Goal: Task Accomplishment & Management: Use online tool/utility

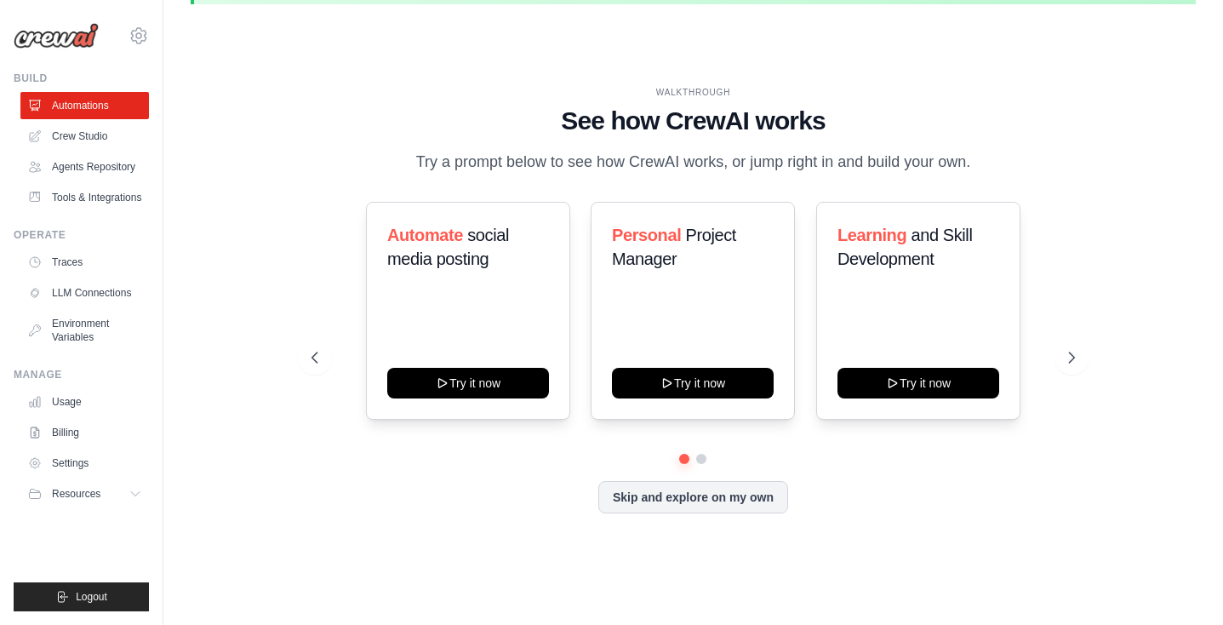
click at [68, 460] on ul "Usage Billing Settings Resources GitHub" at bounding box center [84, 447] width 129 height 119
click at [68, 446] on link "Billing" at bounding box center [86, 432] width 129 height 27
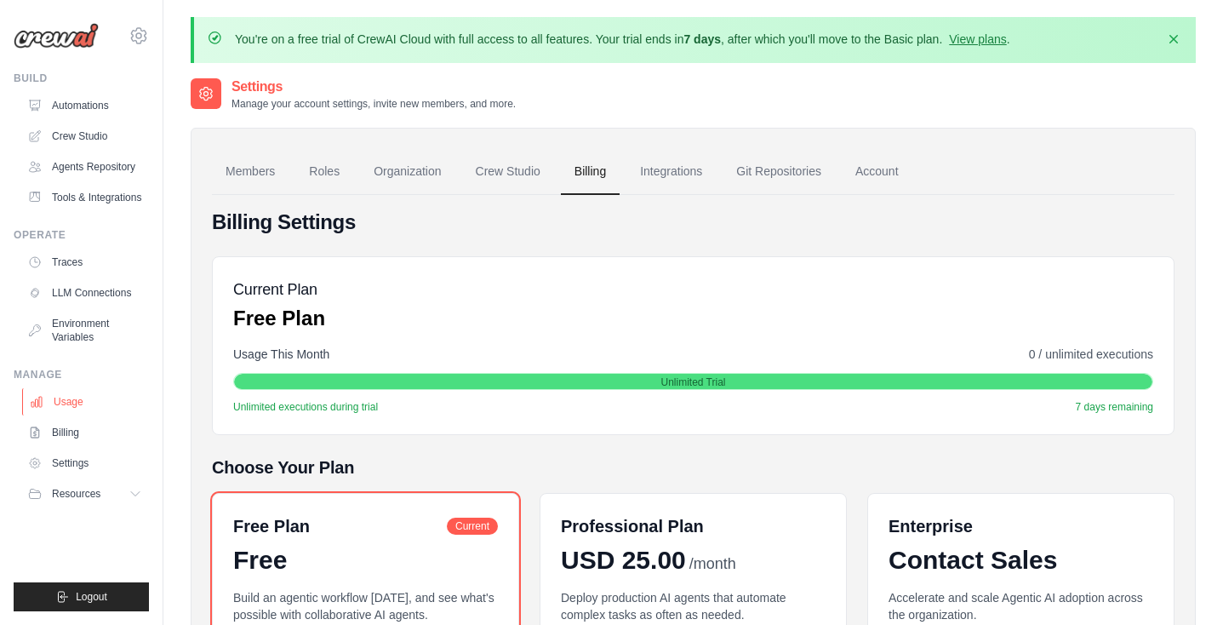
click at [102, 415] on link "Usage" at bounding box center [86, 401] width 129 height 27
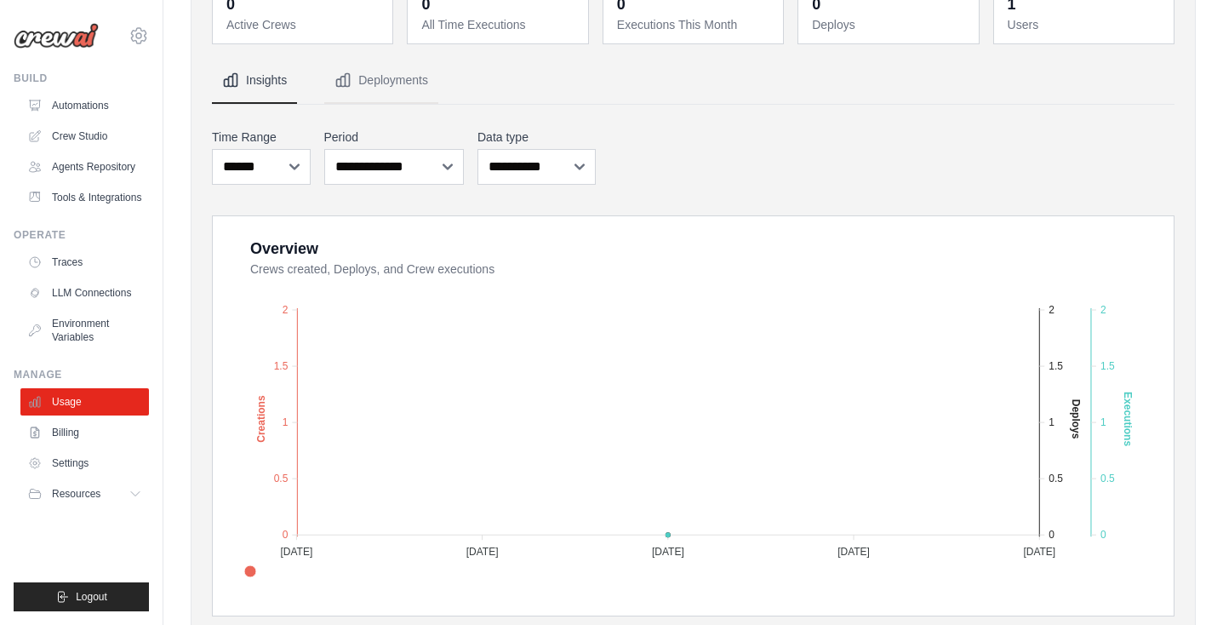
scroll to position [146, 0]
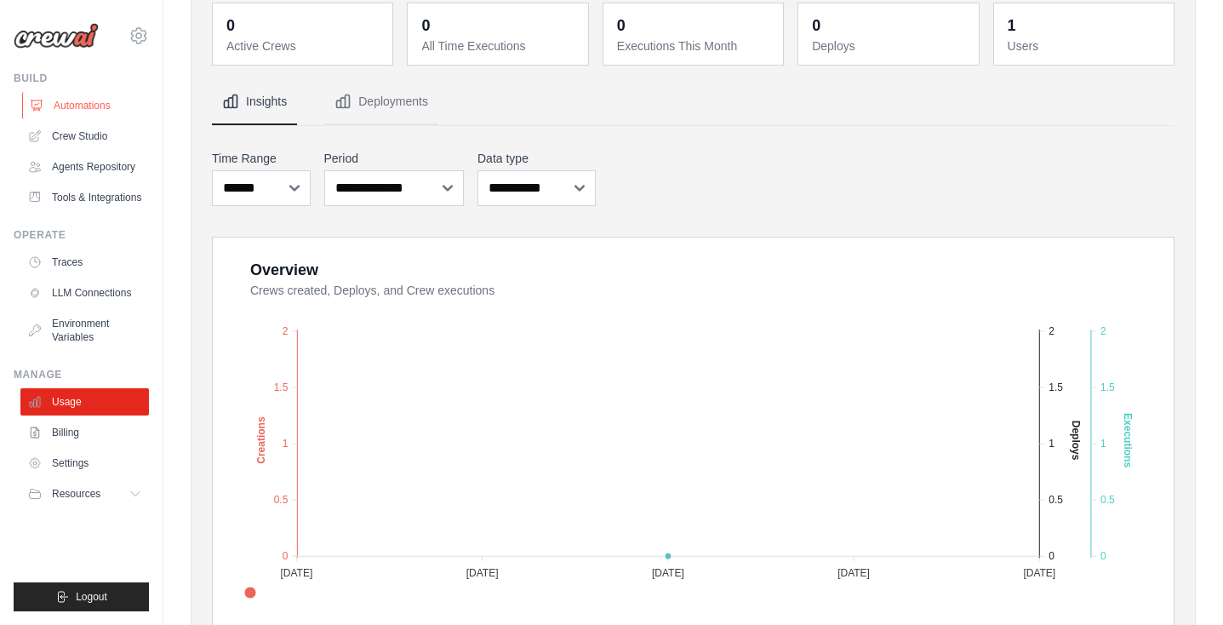
click at [100, 105] on link "Automations" at bounding box center [86, 105] width 129 height 27
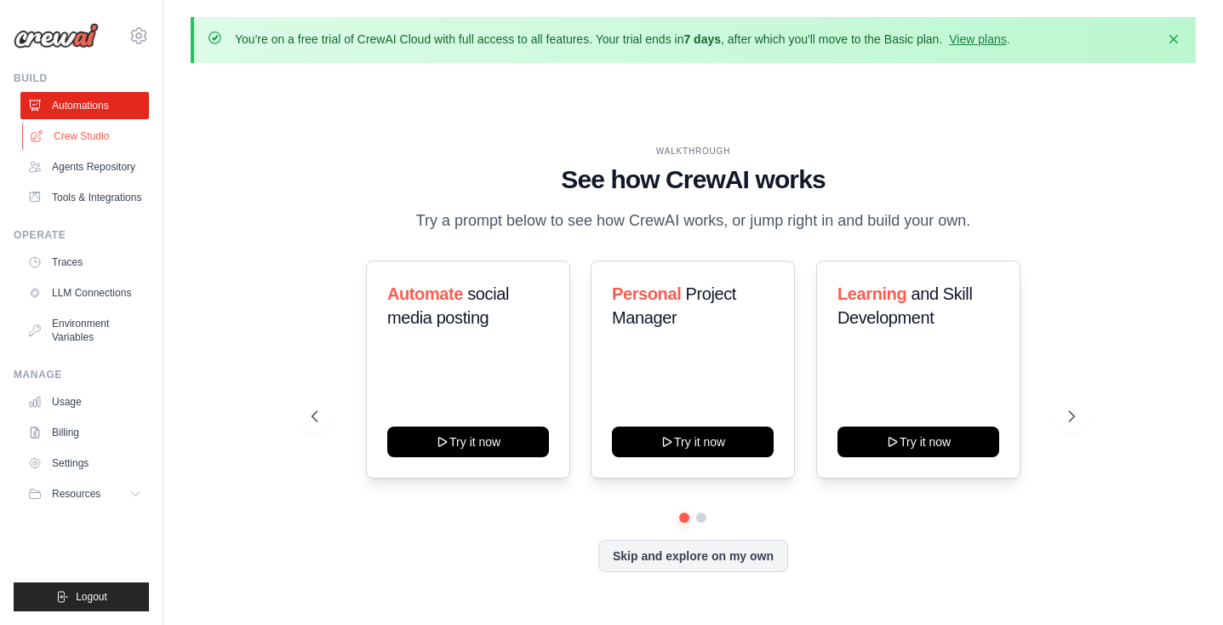
click at [64, 138] on link "Crew Studio" at bounding box center [86, 136] width 129 height 27
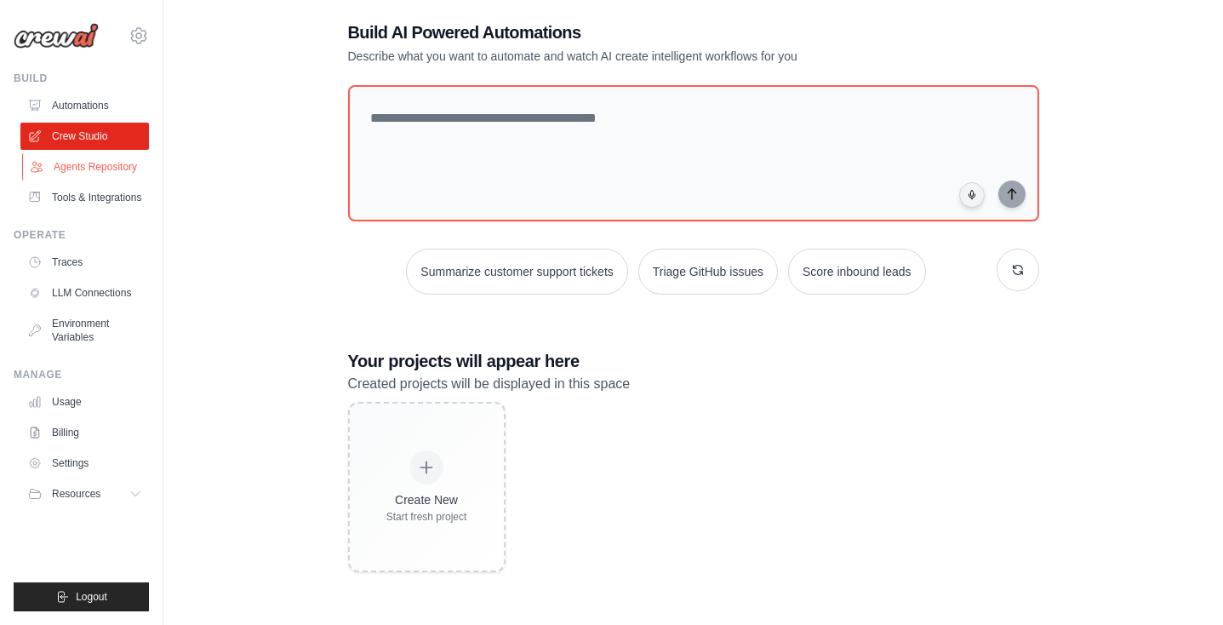
click at [103, 169] on link "Agents Repository" at bounding box center [86, 166] width 129 height 27
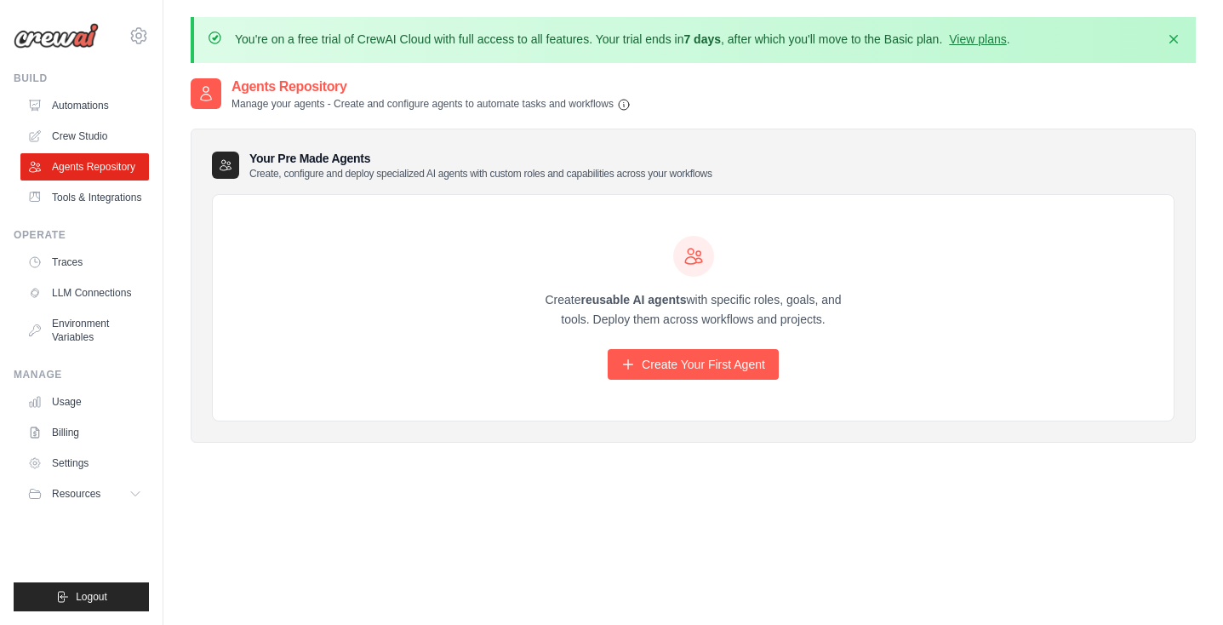
scroll to position [93, 0]
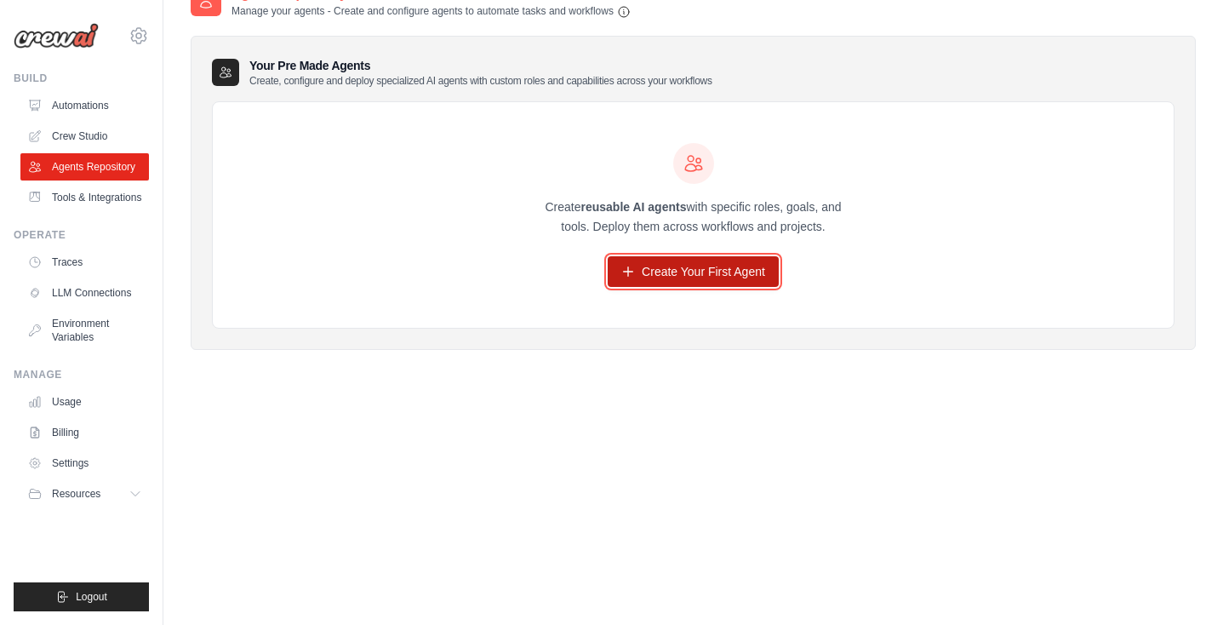
click at [638, 276] on link "Create Your First Agent" at bounding box center [693, 271] width 171 height 31
